Goal: Task Accomplishment & Management: Manage account settings

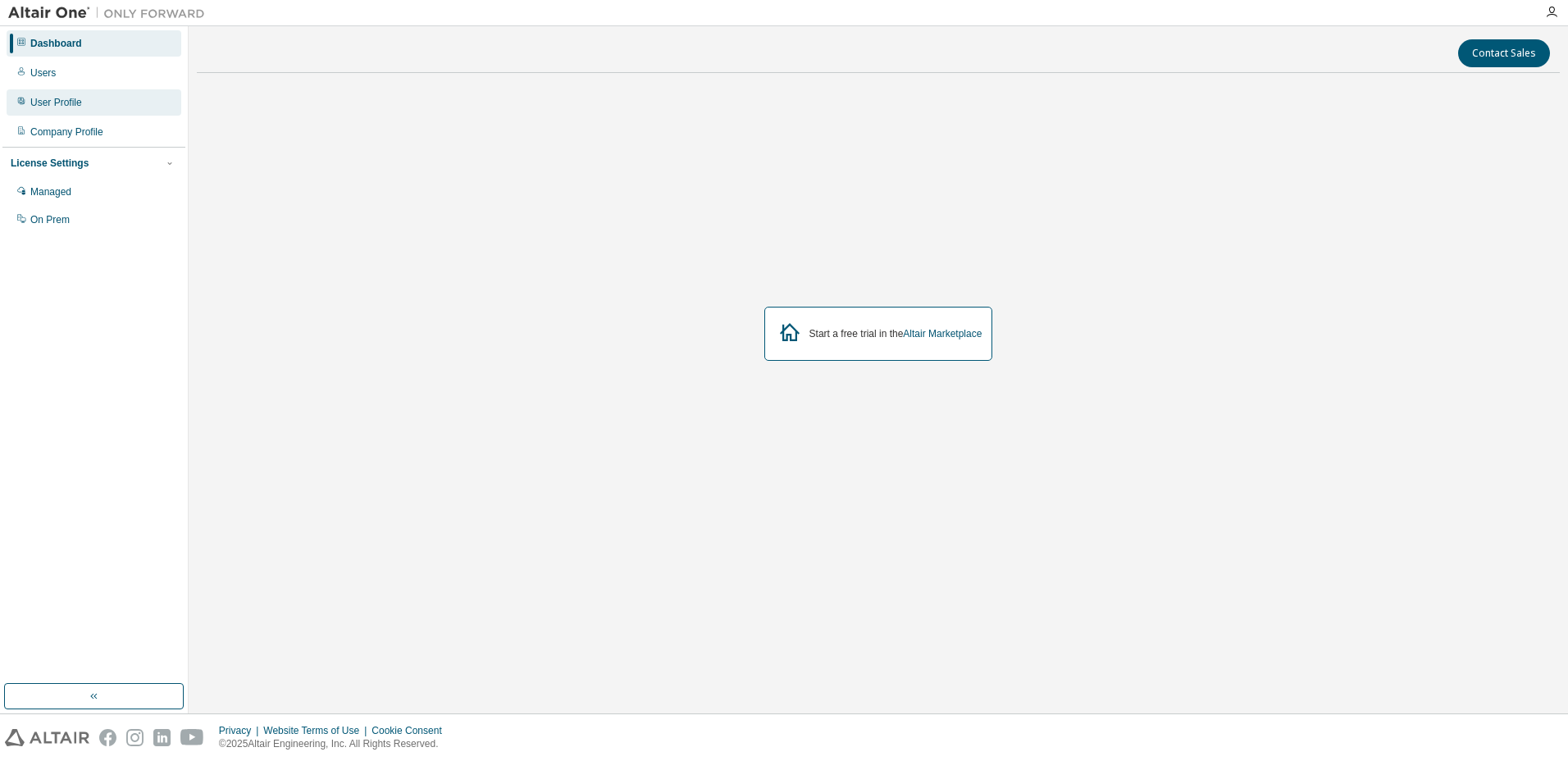
click at [43, 114] on div "User Profile" at bounding box center [94, 103] width 175 height 26
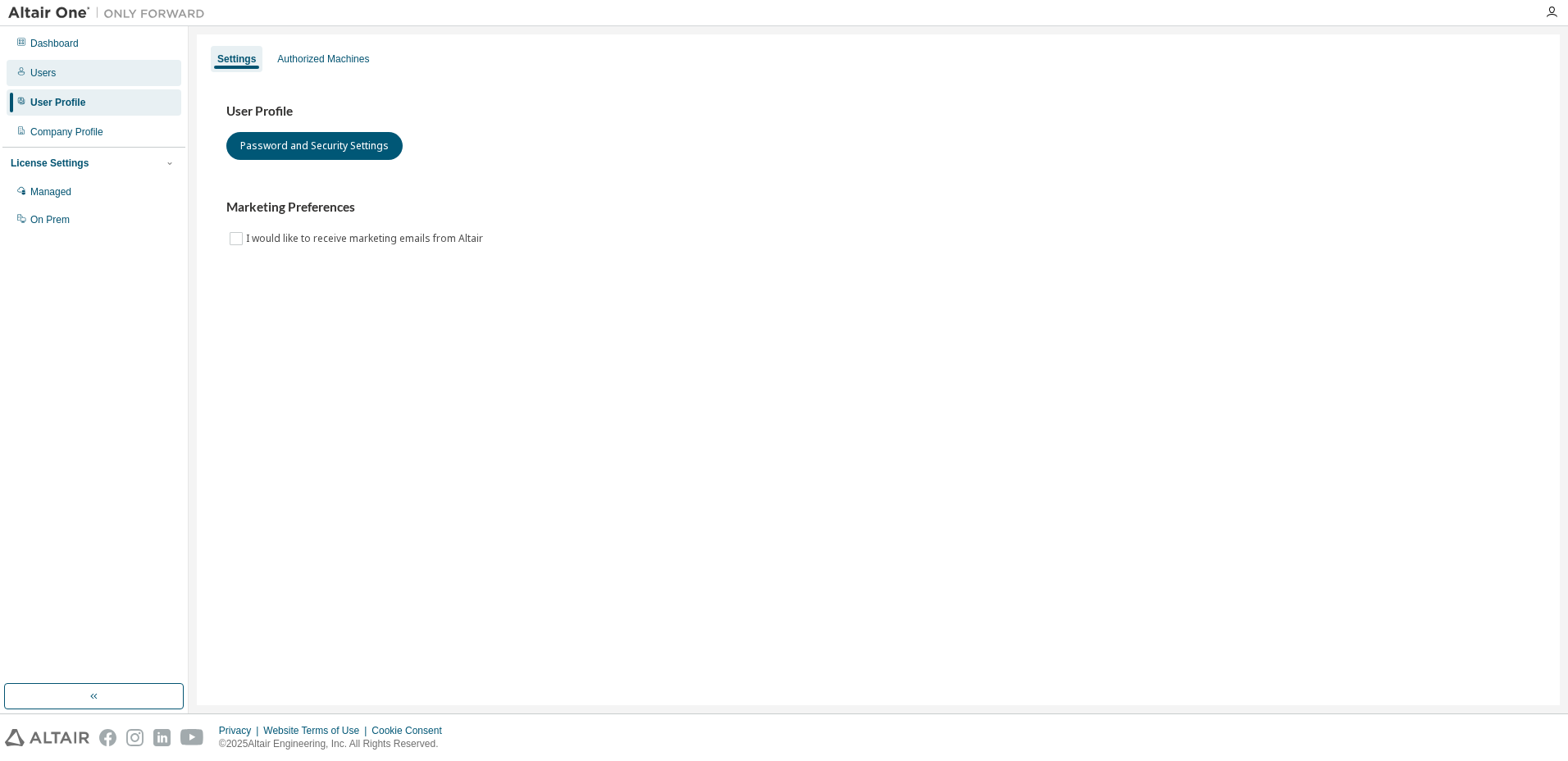
click at [36, 80] on div "Users" at bounding box center [94, 73] width 175 height 26
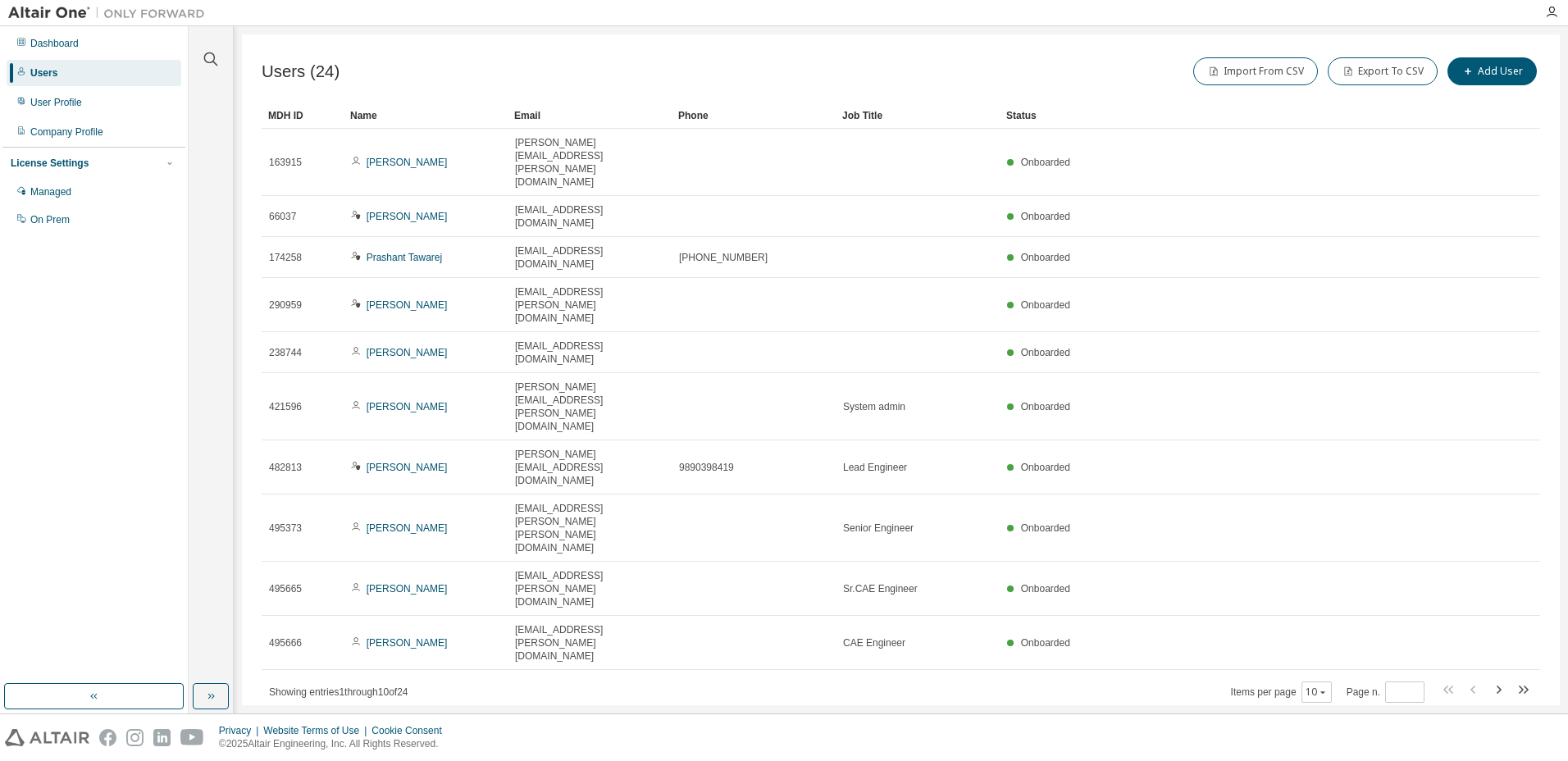
click at [68, 179] on div "License Settings Managed On Prem" at bounding box center [94, 190] width 182 height 88
click at [68, 191] on div "Managed" at bounding box center [51, 192] width 41 height 13
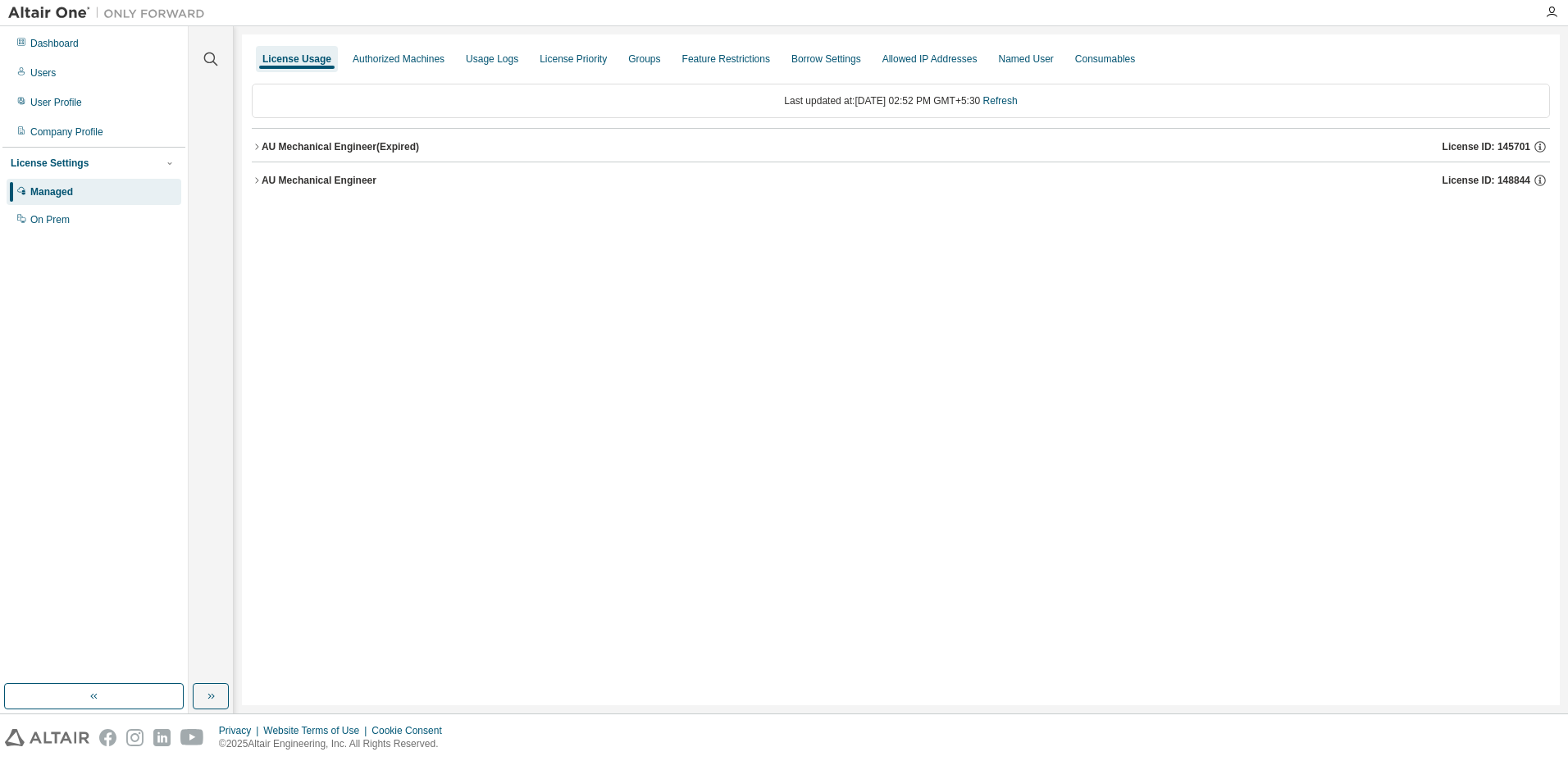
click at [264, 183] on div "AU Mechanical Engineer" at bounding box center [319, 181] width 115 height 13
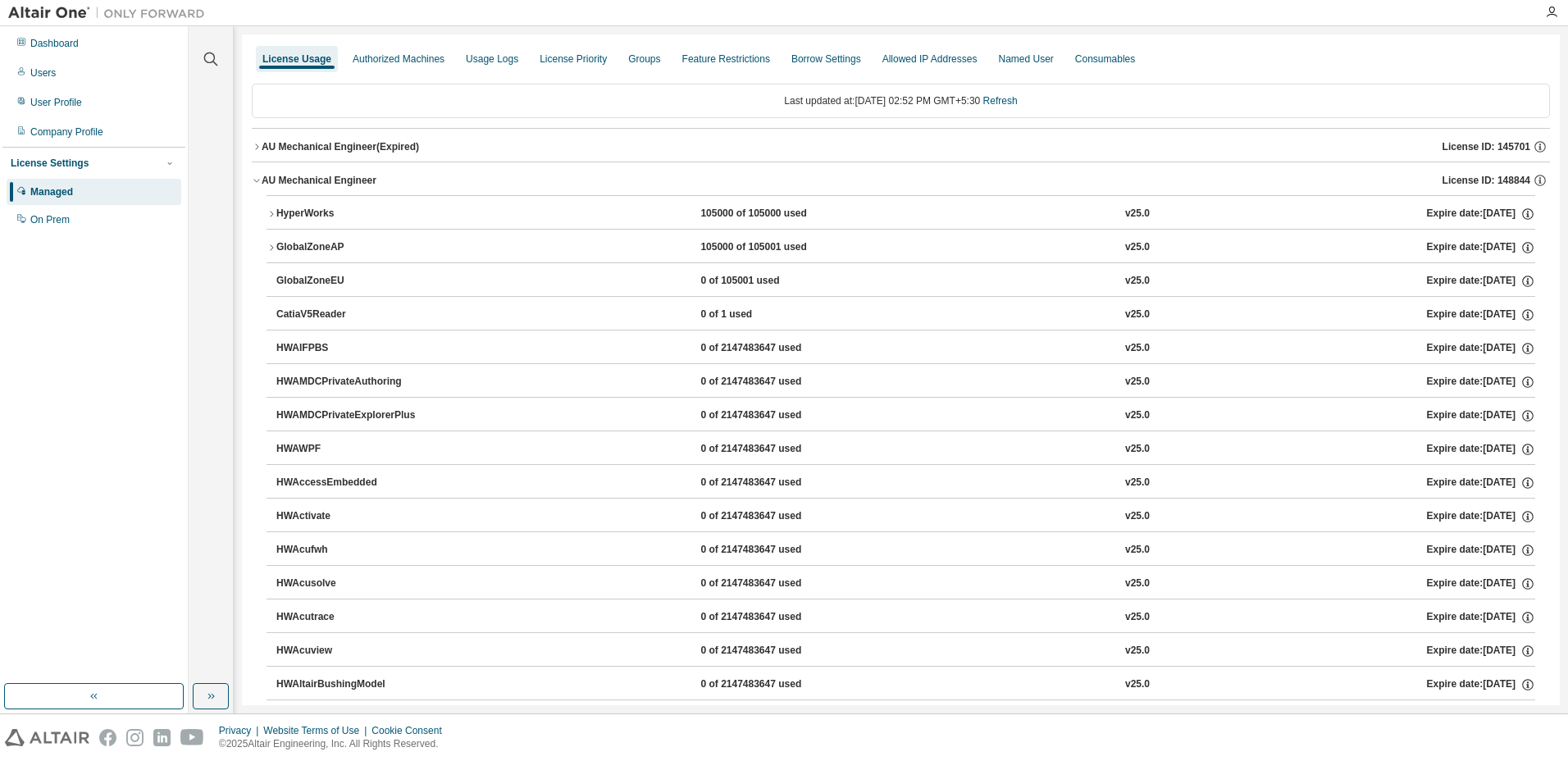
click at [270, 218] on button "HyperWorks 105000 of 105000 used v25.0 Expire date: 2026-09-01" at bounding box center [901, 214] width 1269 height 36
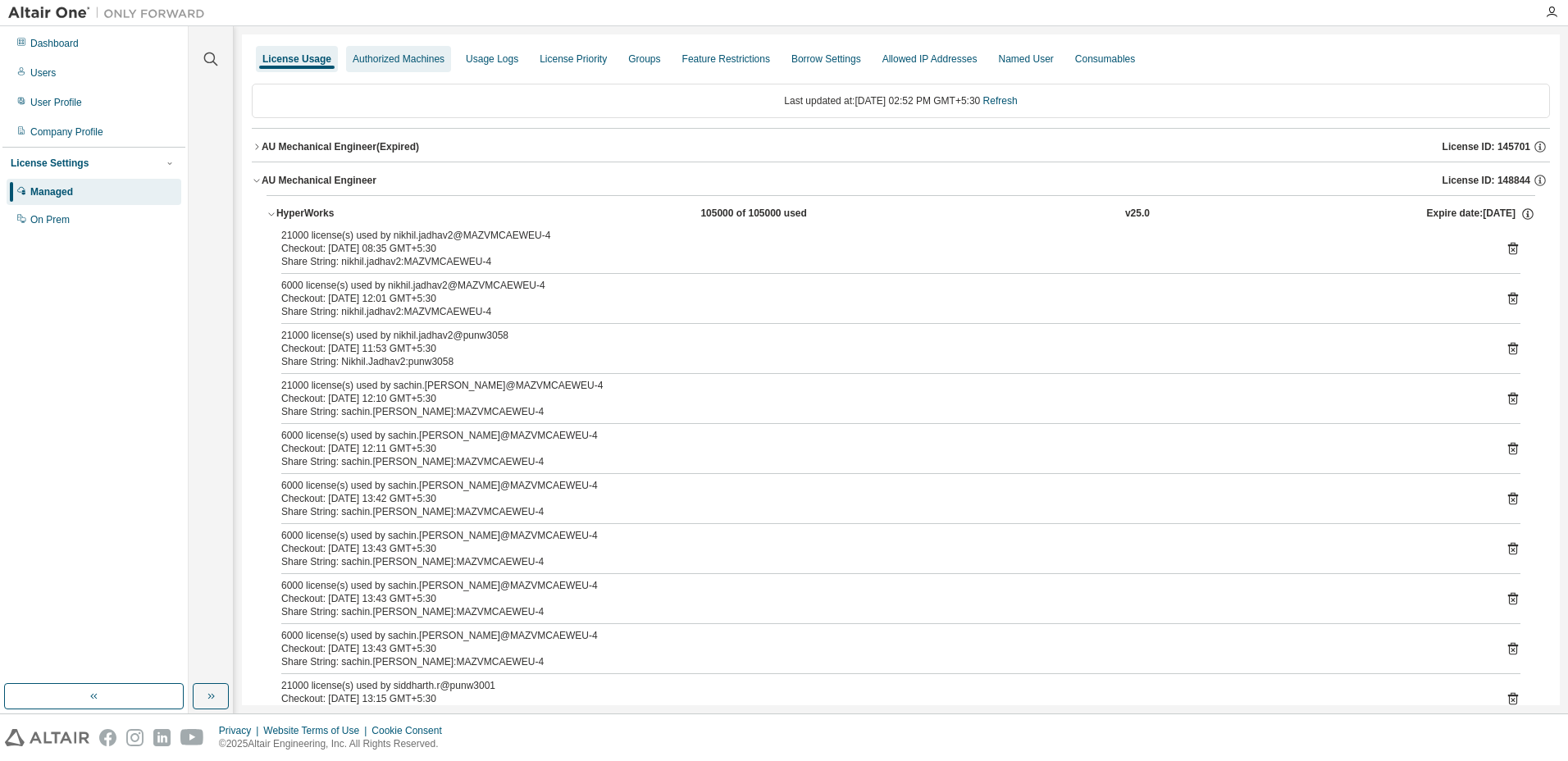
click at [404, 63] on div "Authorized Machines" at bounding box center [398, 59] width 92 height 13
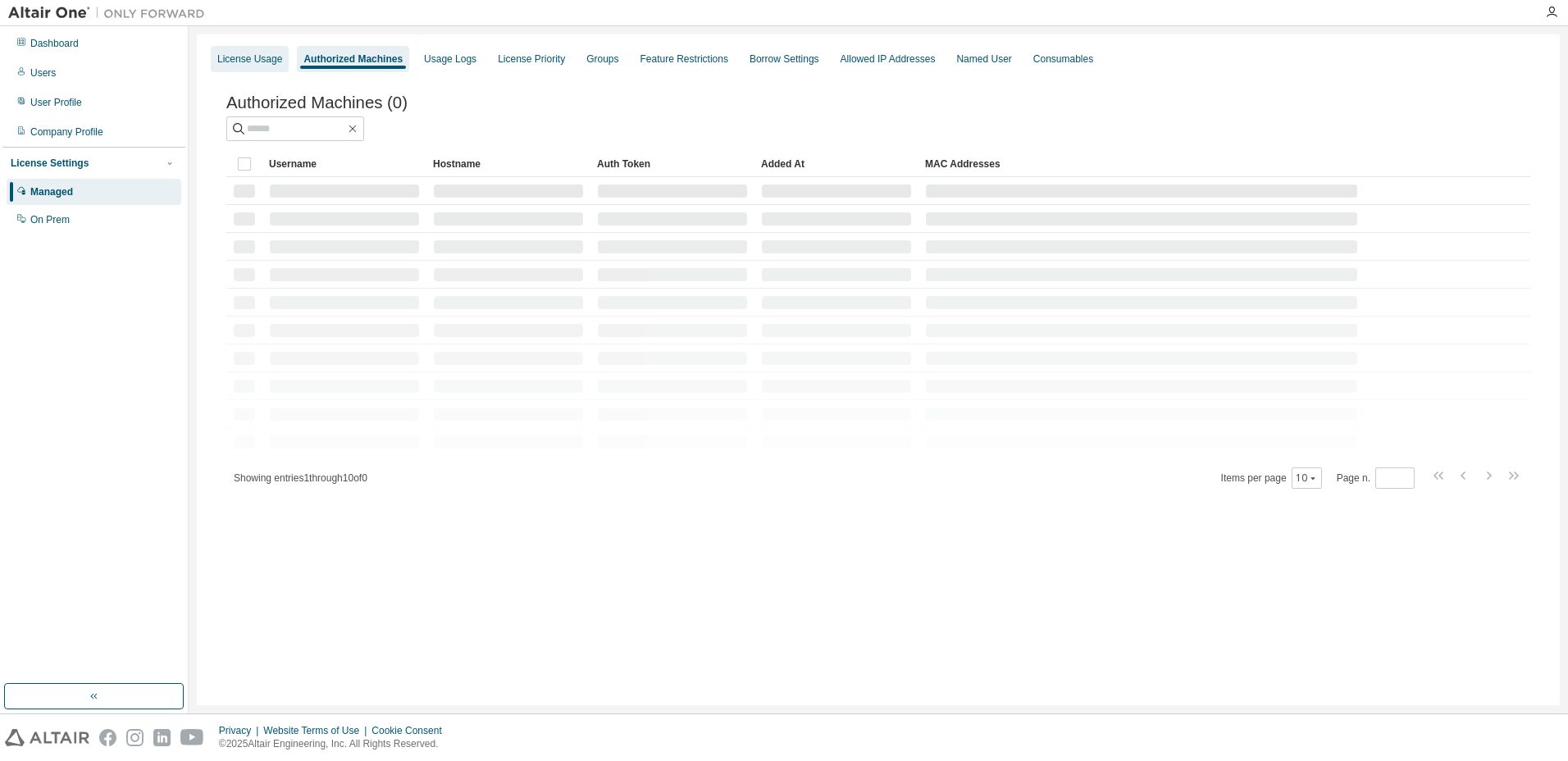
click at [245, 47] on div "License Usage" at bounding box center [250, 59] width 78 height 26
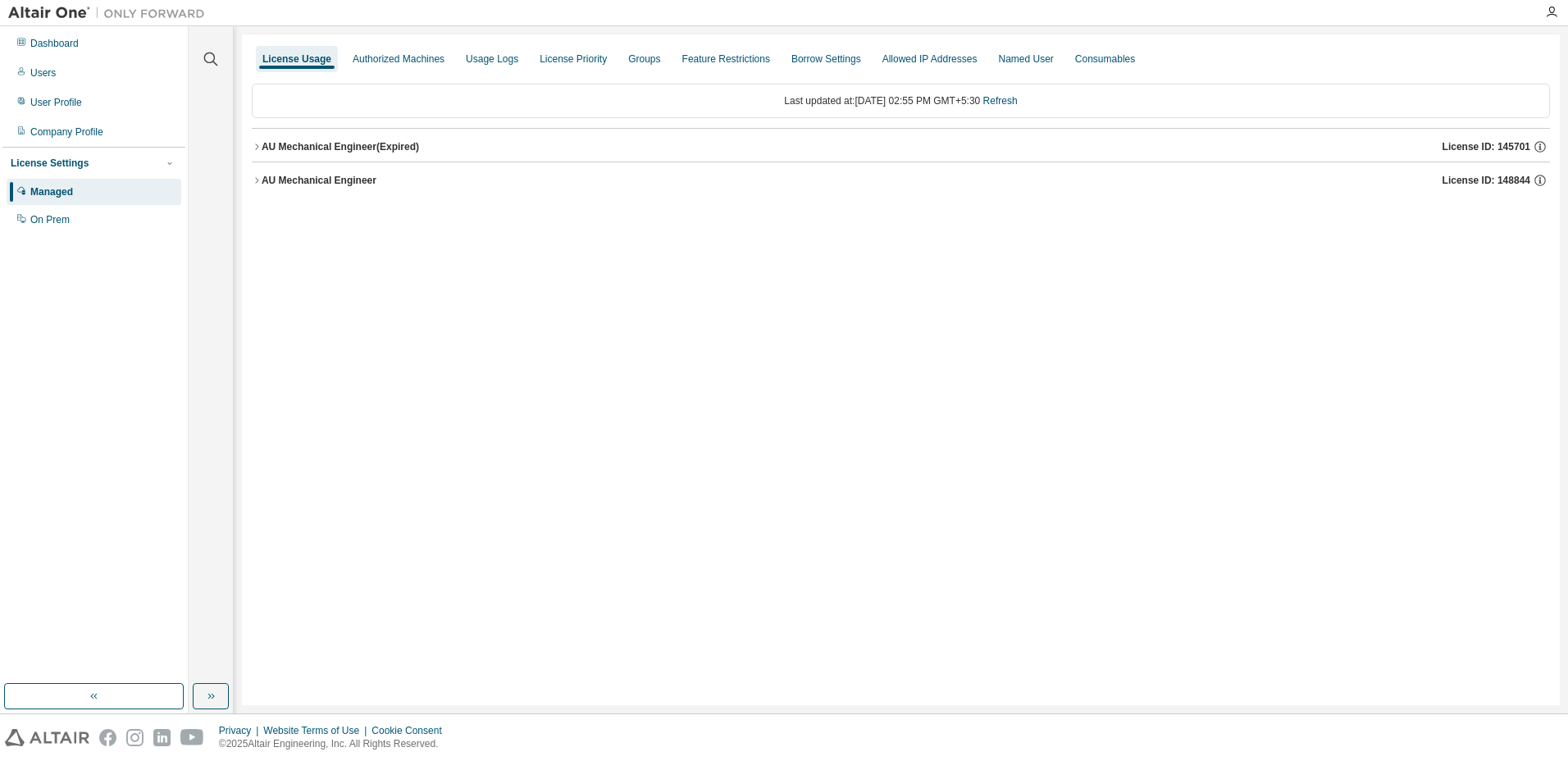
click at [257, 183] on icon "button" at bounding box center [257, 180] width 10 height 10
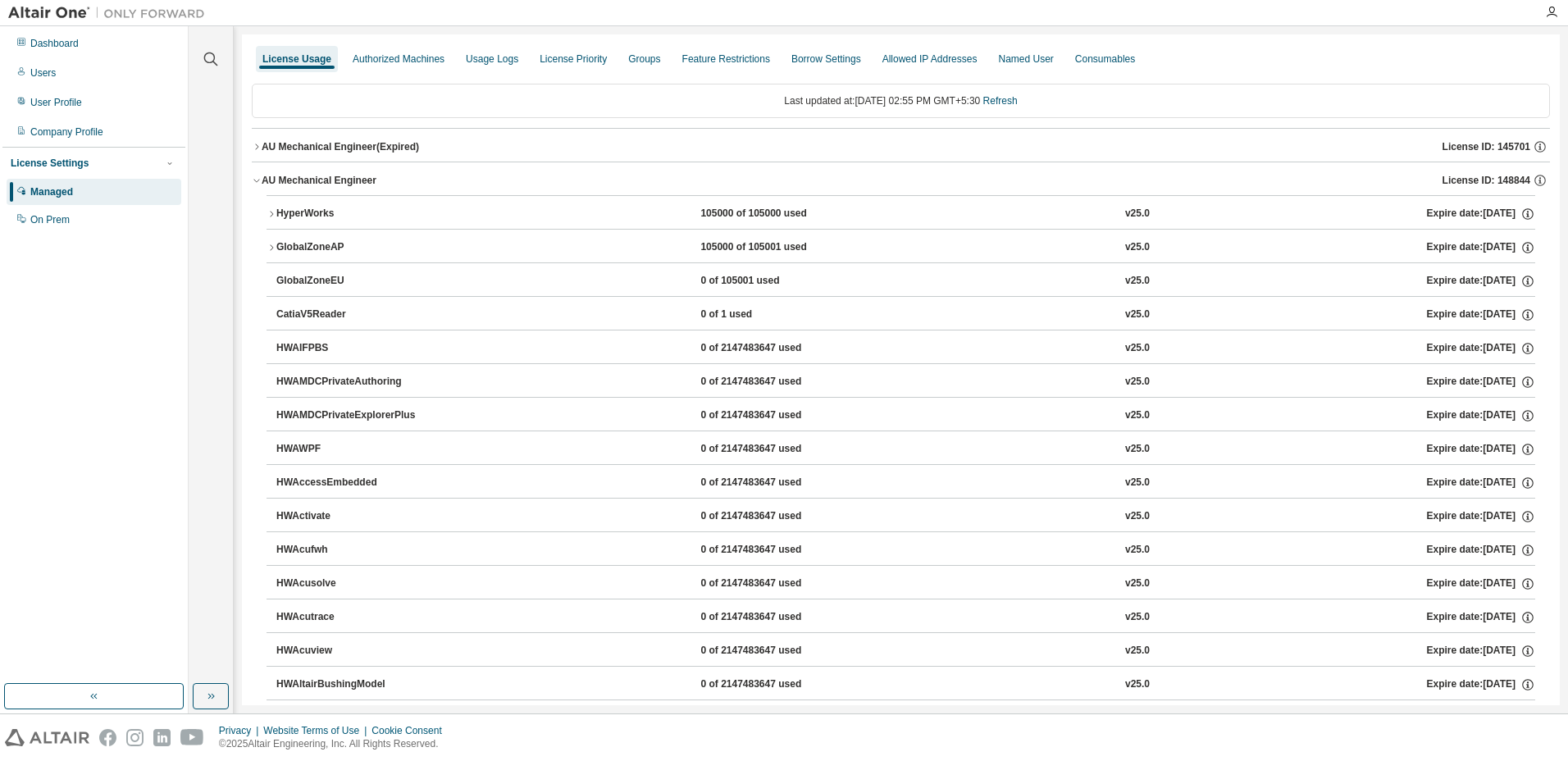
click at [272, 218] on button "HyperWorks 105000 of 105000 used v25.0 Expire date: 2026-09-01" at bounding box center [901, 214] width 1269 height 36
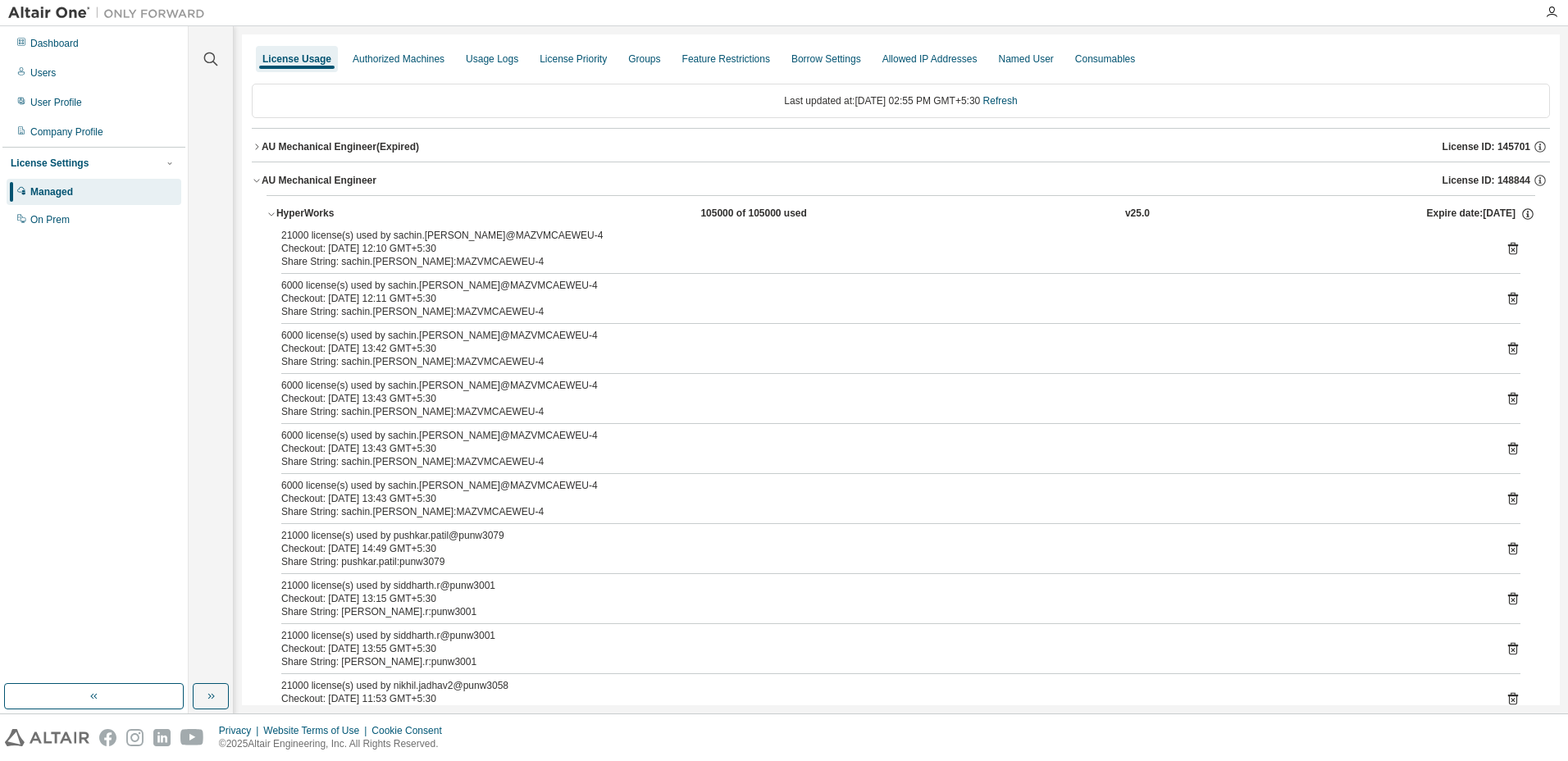
click at [470, 555] on div "Share String: pushkar.patil:punw3079" at bounding box center [881, 561] width 1199 height 13
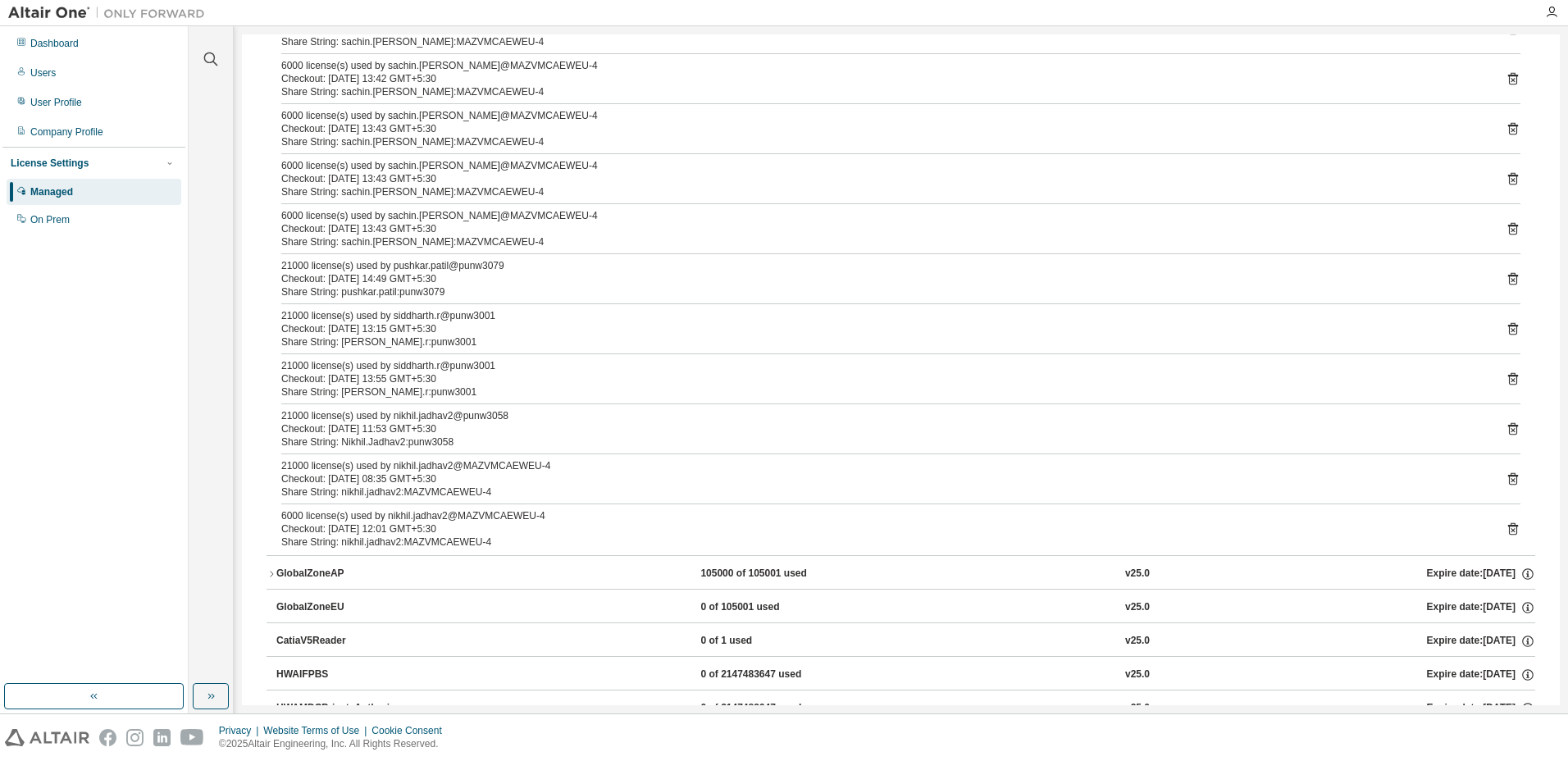
scroll to position [246, 0]
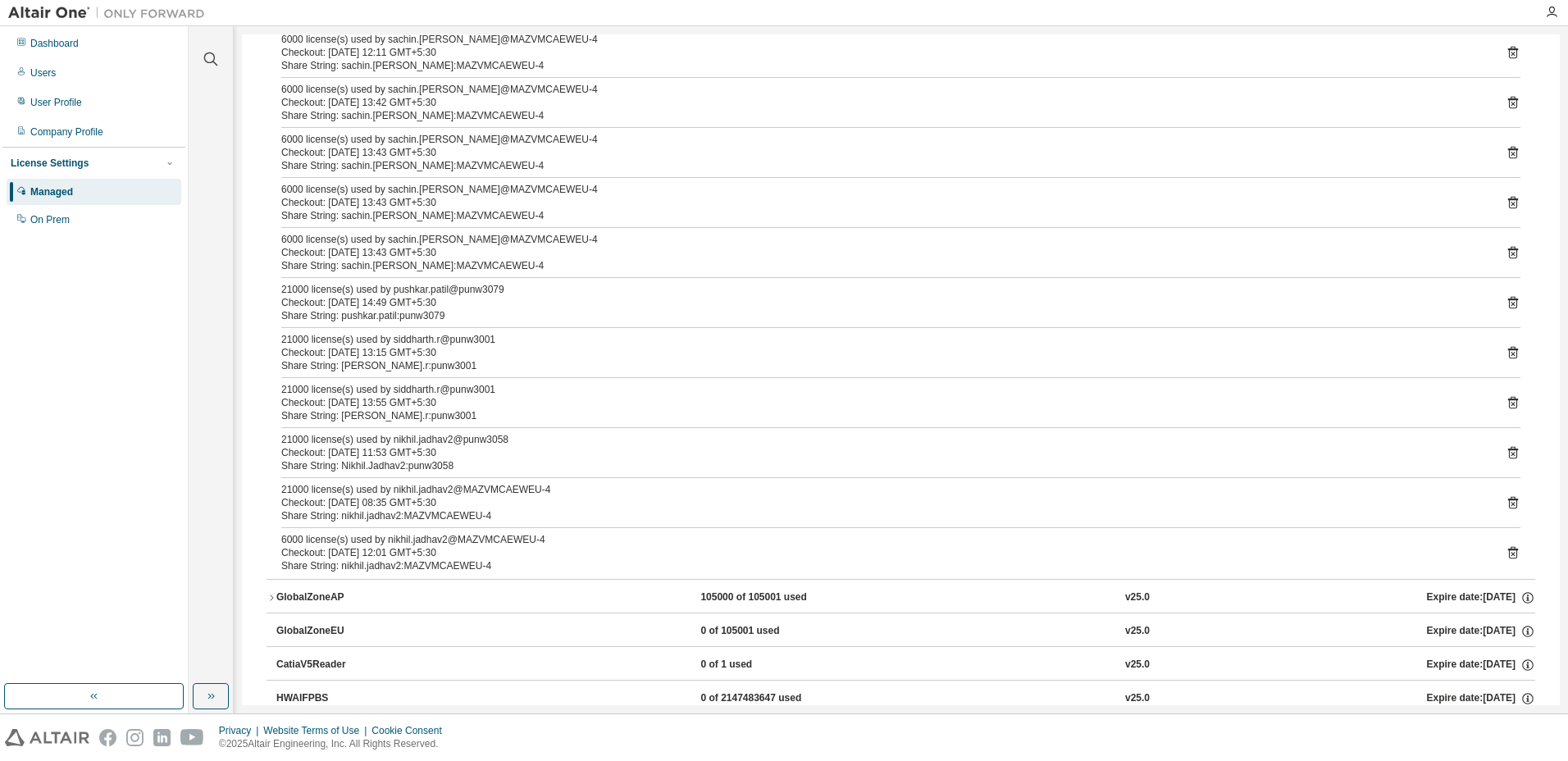
click at [451, 304] on div "Checkout: 2025-09-03 14:49 GMT+5:30" at bounding box center [881, 303] width 1199 height 13
drag, startPoint x: 459, startPoint y: 317, endPoint x: 278, endPoint y: 297, distance: 182.1
click at [278, 297] on div "21000 license(s) used by sachin.jagdale@MAZVMCAEWEU-4 Checkout: 2025-09-03 12:1…" at bounding box center [901, 281] width 1269 height 596
click at [483, 318] on div "Share String: pushkar.patil:punw3079" at bounding box center [881, 316] width 1199 height 13
drag, startPoint x: 475, startPoint y: 312, endPoint x: 280, endPoint y: 287, distance: 196.6
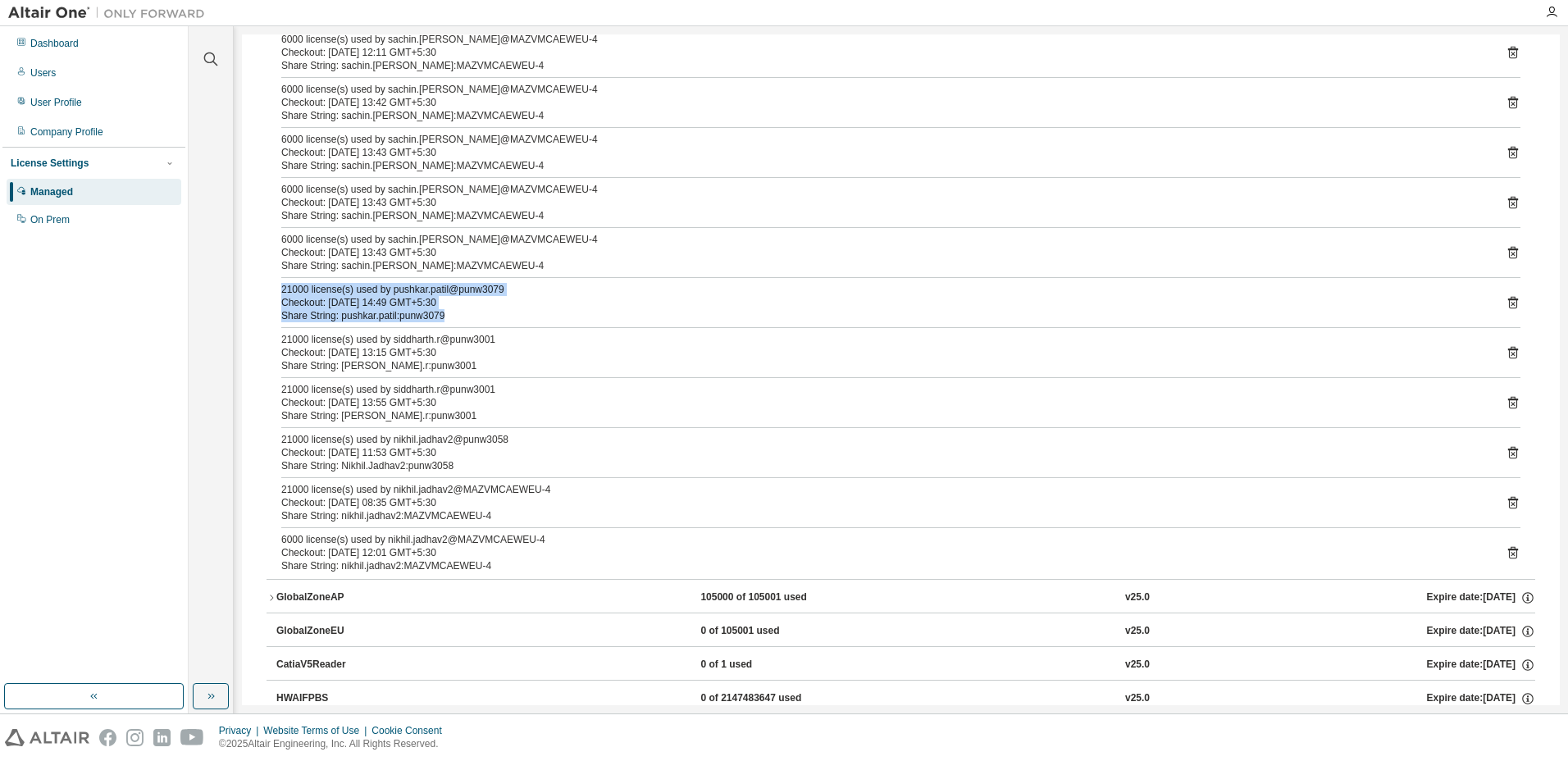
click at [280, 287] on div "21000 license(s) used by sachin.jagdale@MAZVMCAEWEU-4 Checkout: 2025-09-03 12:1…" at bounding box center [901, 281] width 1269 height 596
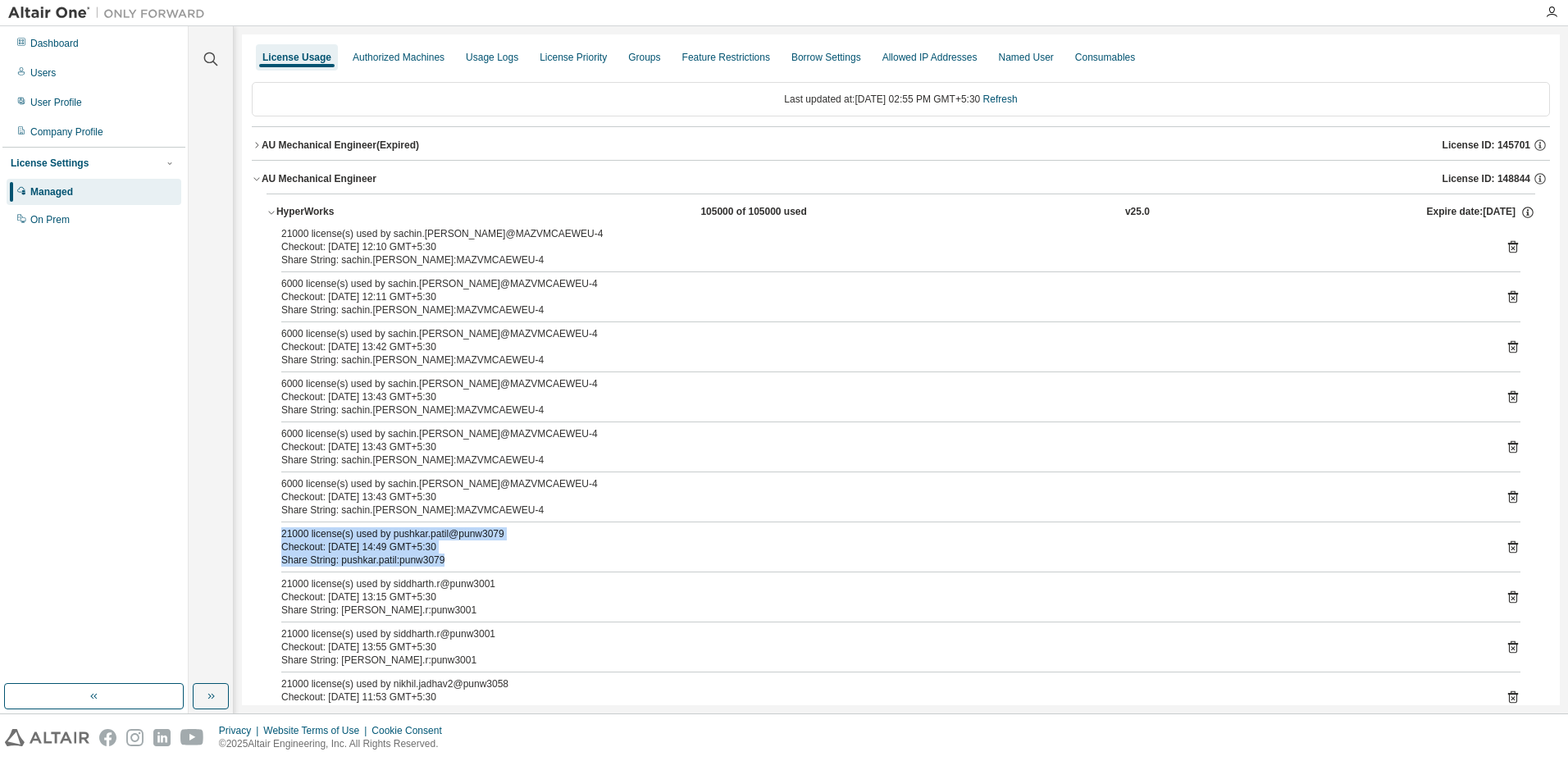
scroll to position [0, 0]
click at [1541, 15] on div at bounding box center [1551, 12] width 32 height 13
click at [1551, 11] on icon "button" at bounding box center [1551, 12] width 13 height 13
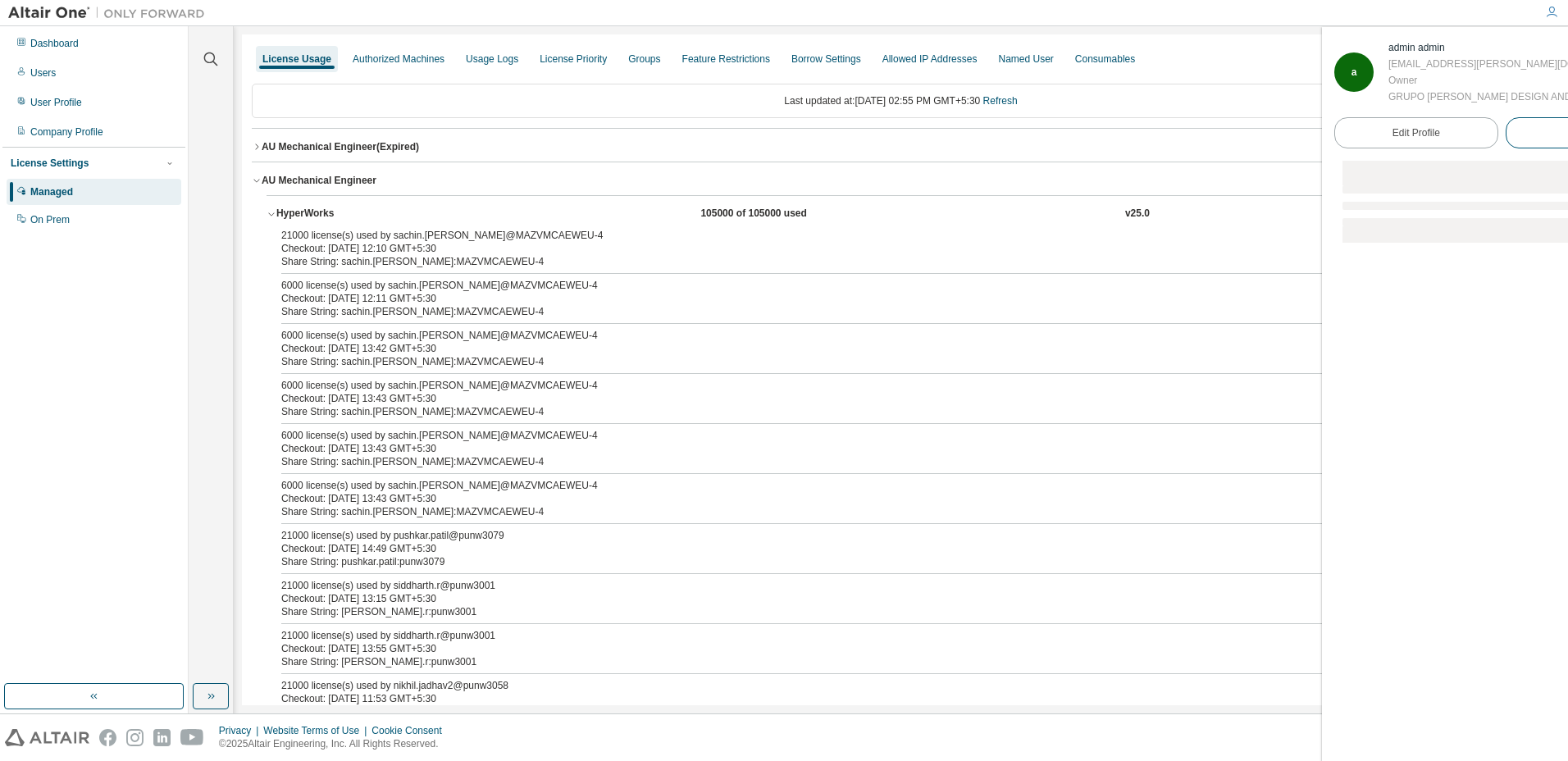
click at [1512, 148] on button "Logout" at bounding box center [1587, 133] width 164 height 31
